Goal: Information Seeking & Learning: Learn about a topic

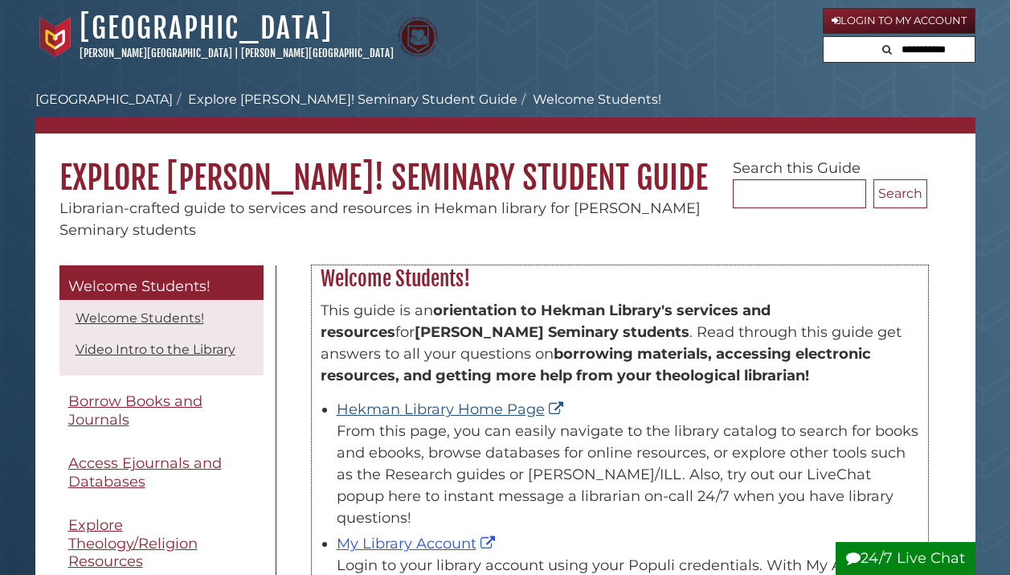
click at [460, 412] on link "Hekman Library Home Page" at bounding box center [452, 409] width 231 height 18
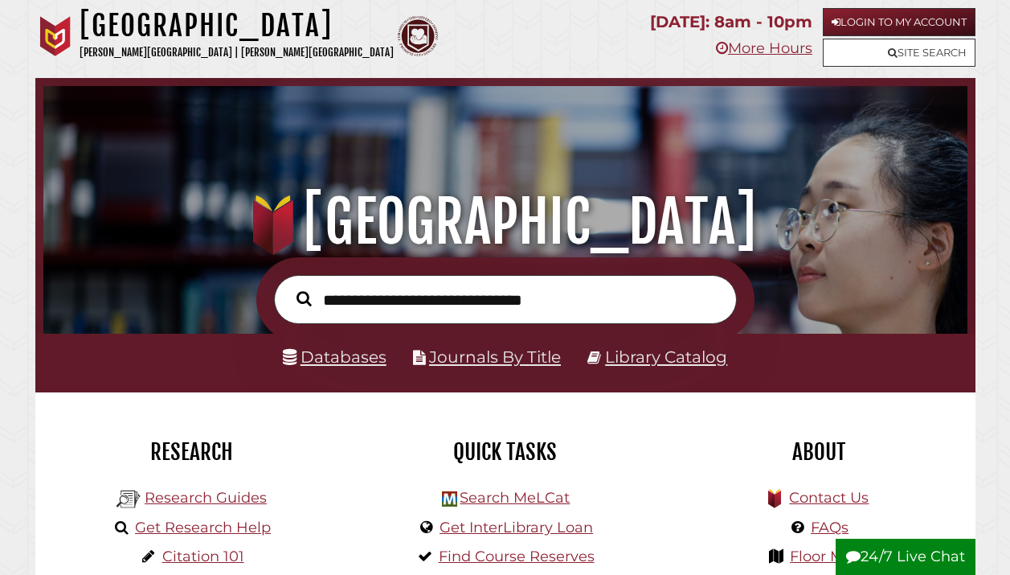
scroll to position [305, 916]
click at [354, 353] on link "Databases" at bounding box center [335, 356] width 104 height 19
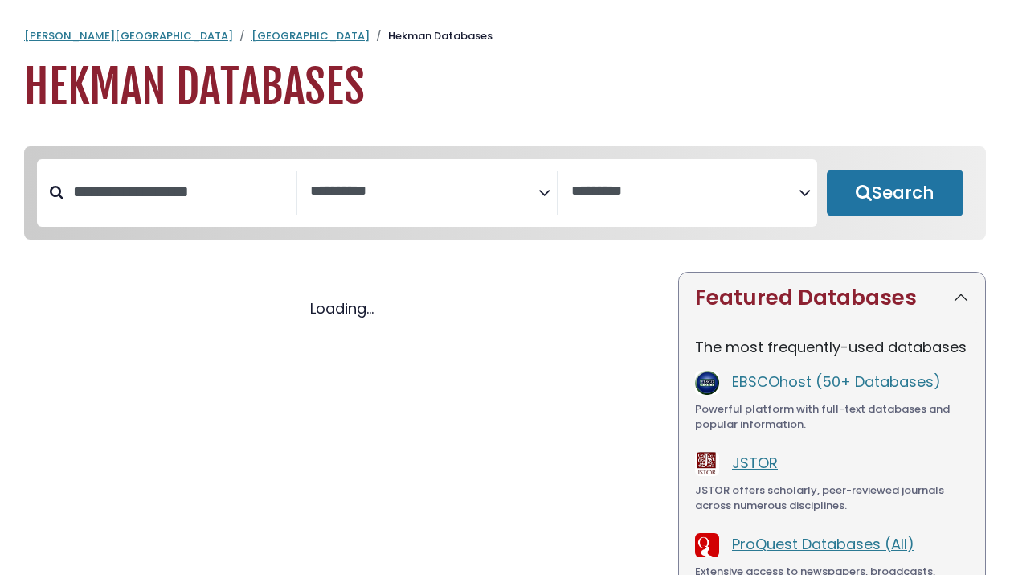
select select "Database Subject Filter"
select select "Database Vendors Filter"
select select "Database Subject Filter"
select select "Database Vendors Filter"
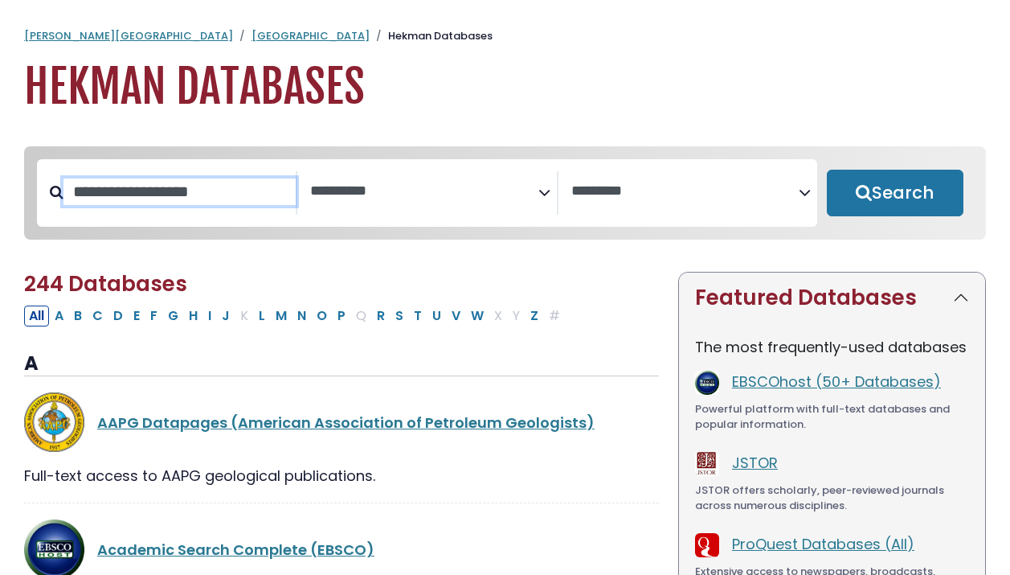
click at [188, 198] on input "Search database by title or keyword" at bounding box center [179, 191] width 232 height 27
type input "****"
click at [895, 194] on button "Search" at bounding box center [895, 193] width 137 height 47
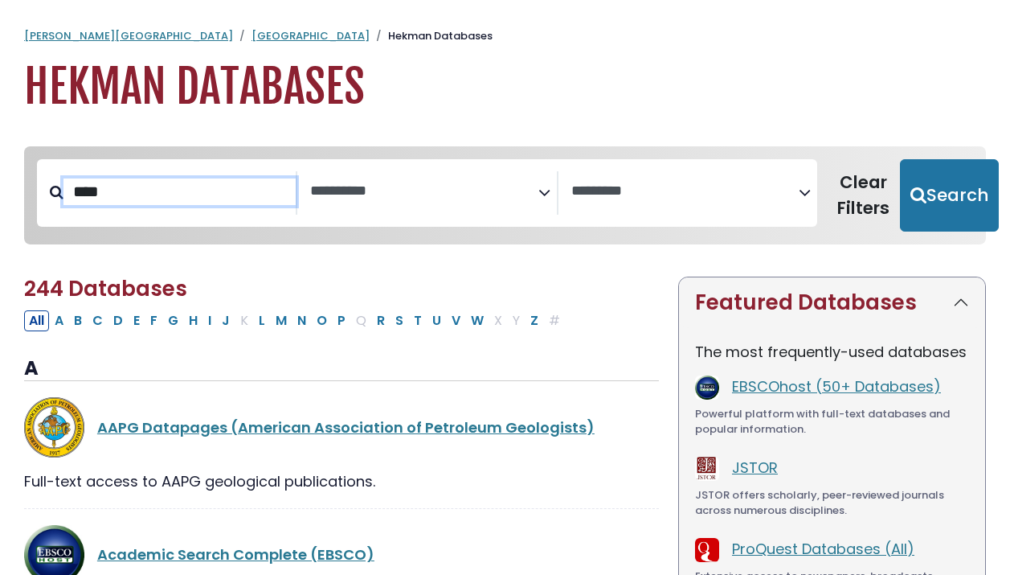
select select "Database Subject Filter"
select select "Database Vendors Filter"
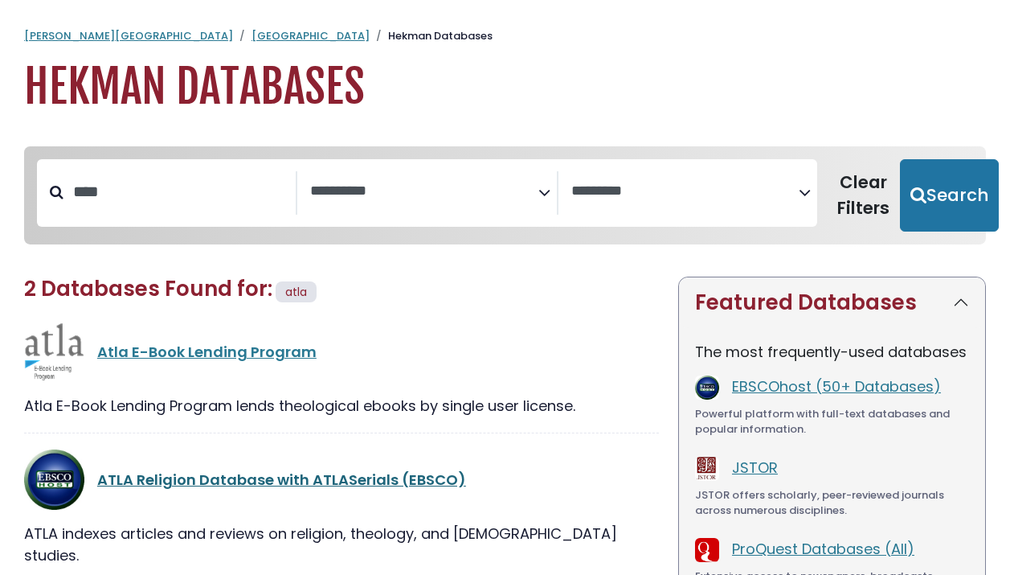
click at [265, 472] on link "ATLA Religion Database with ATLASerials (EBSCO)" at bounding box center [281, 479] width 369 height 20
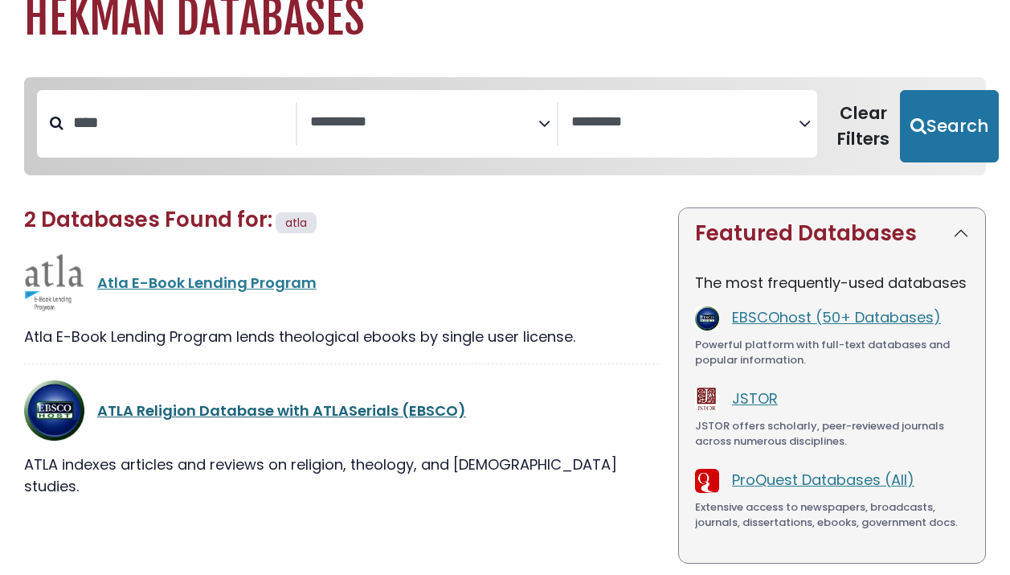
scroll to position [70, 0]
